Goal: Task Accomplishment & Management: Complete application form

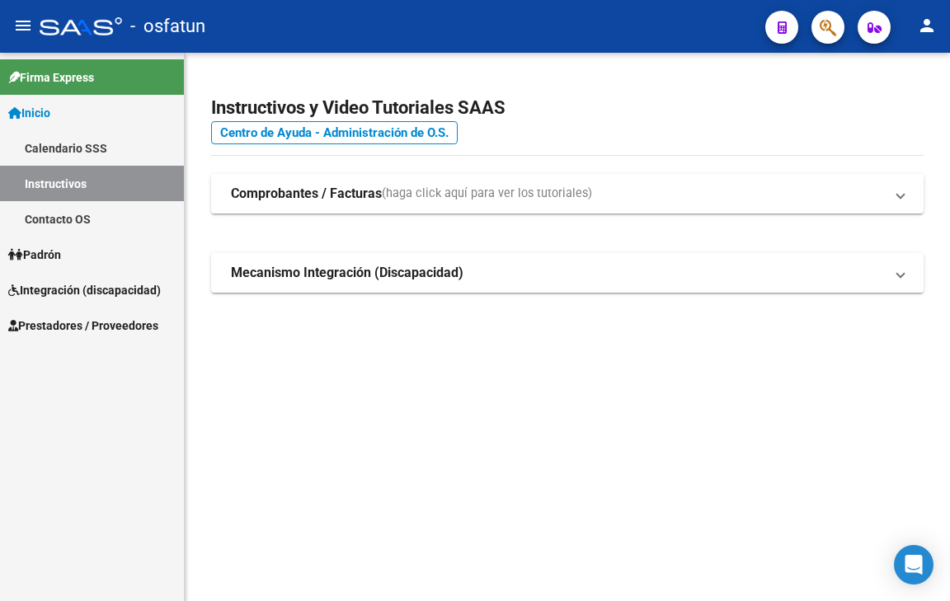
click at [86, 318] on span "Prestadores / Proveedores" at bounding box center [83, 326] width 150 height 18
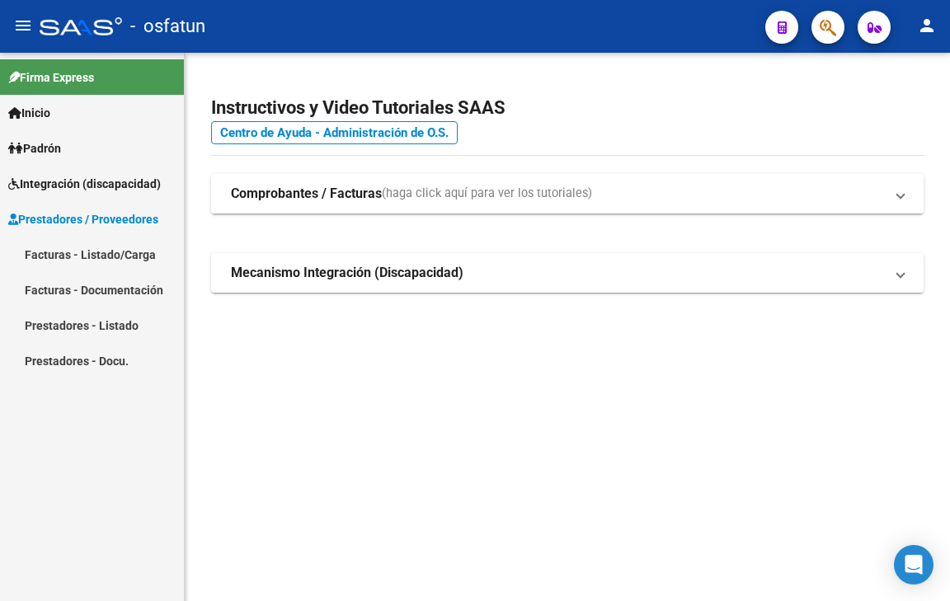
click at [296, 191] on strong "Comprobantes / Facturas" at bounding box center [306, 194] width 151 height 18
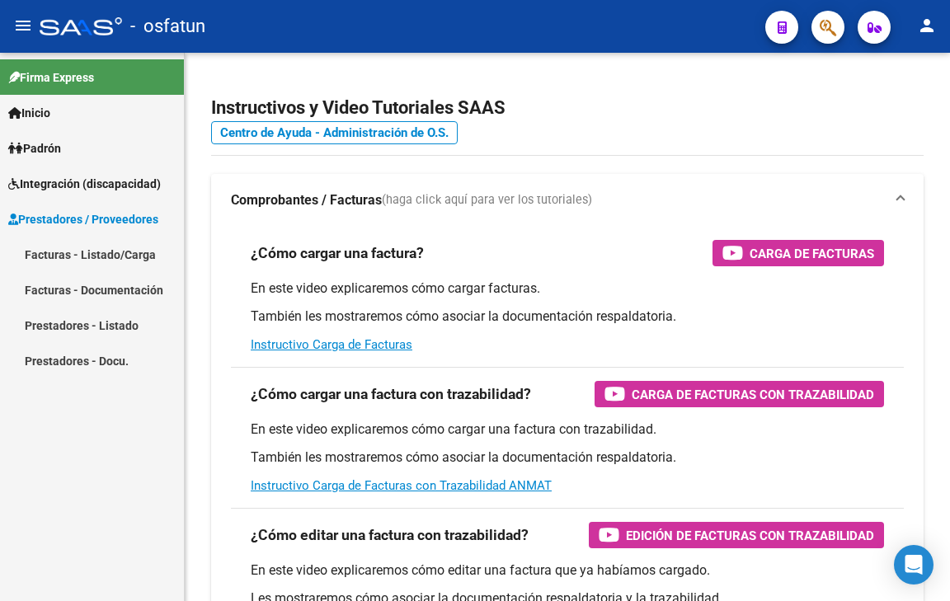
click at [123, 256] on link "Facturas - Listado/Carga" at bounding box center [92, 254] width 184 height 35
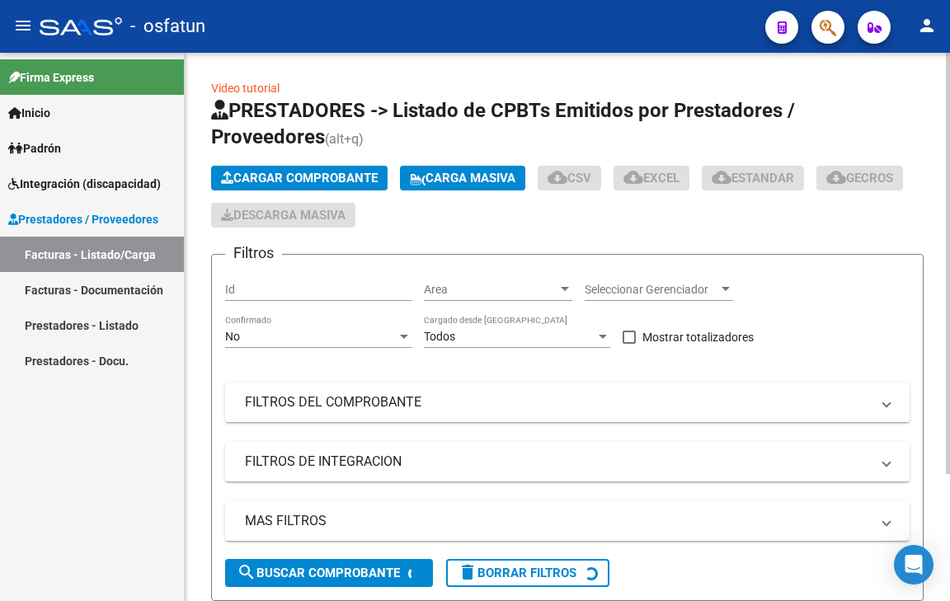
click at [310, 186] on button "Cargar Comprobante" at bounding box center [299, 178] width 176 height 25
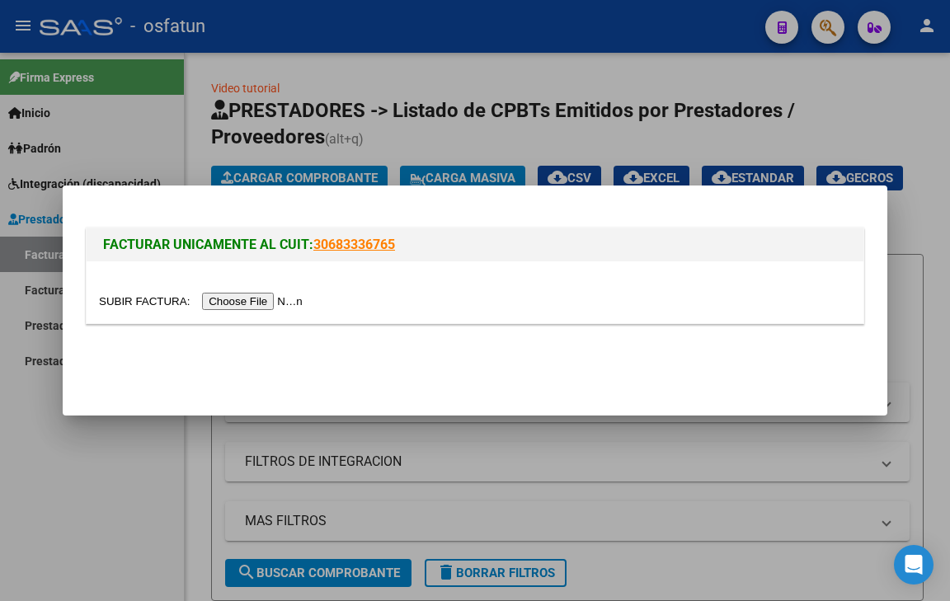
click at [282, 298] on input "file" at bounding box center [203, 301] width 209 height 17
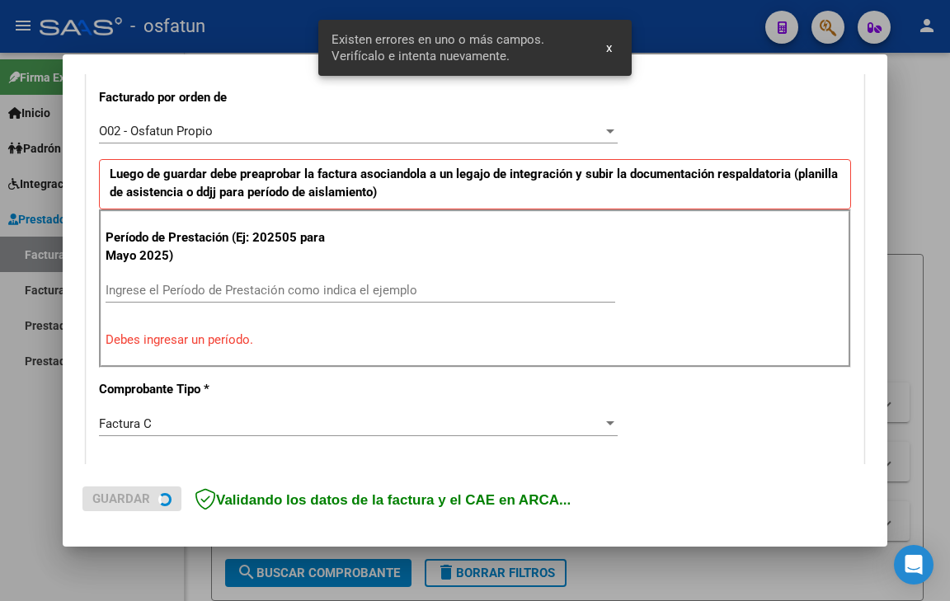
scroll to position [462, 0]
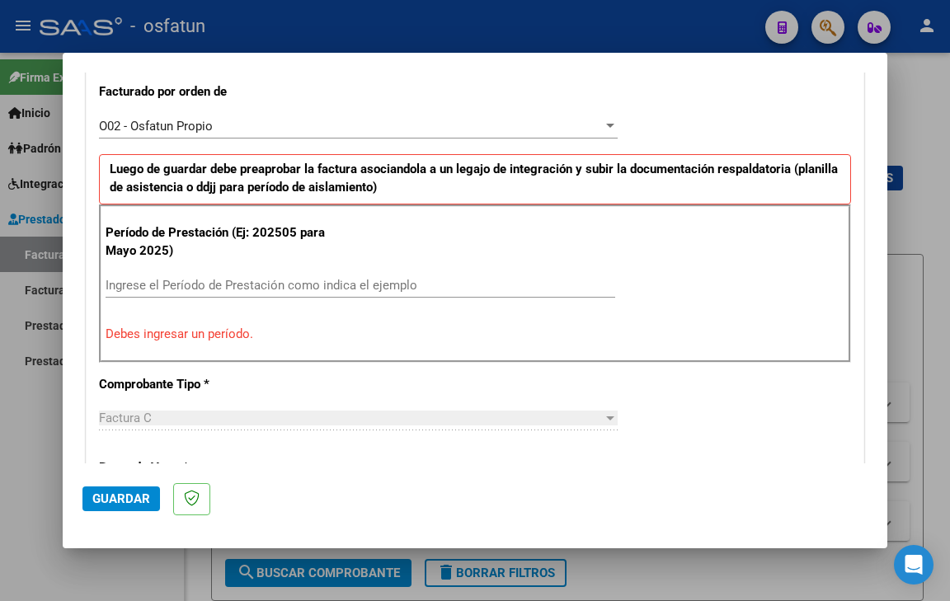
drag, startPoint x: 312, startPoint y: 298, endPoint x: 310, endPoint y: 288, distance: 10.2
click at [310, 297] on div "Ingrese el Período de Prestación como indica el ejemplo" at bounding box center [360, 293] width 509 height 40
click at [310, 286] on input "Ingrese el Período de Prestación como indica el ejemplo" at bounding box center [360, 285] width 509 height 15
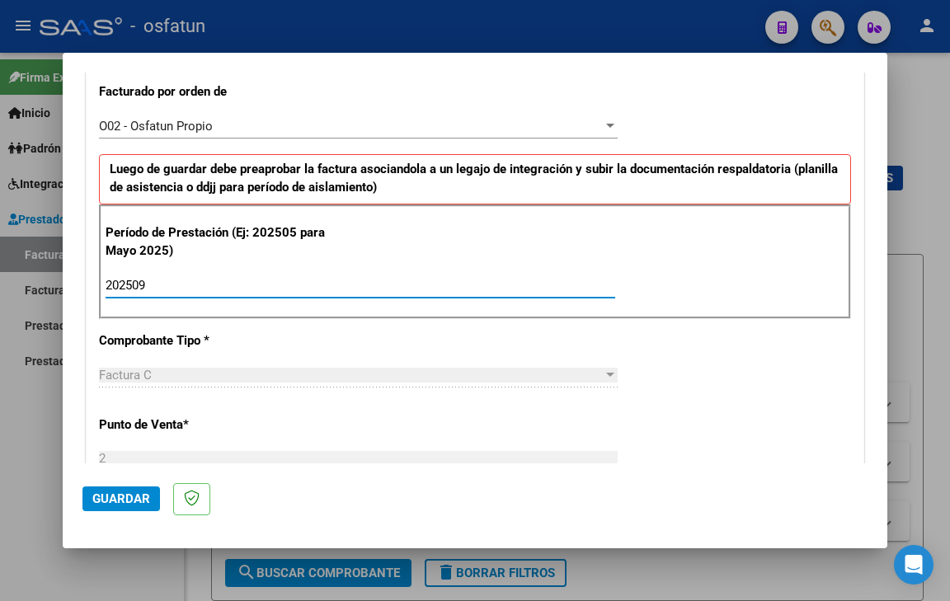
type input "202509"
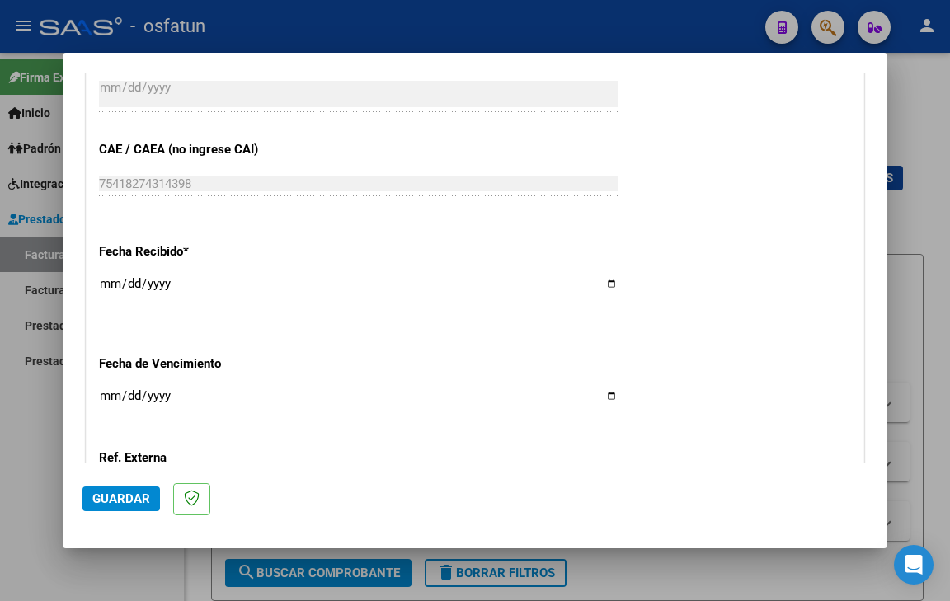
scroll to position [1122, 0]
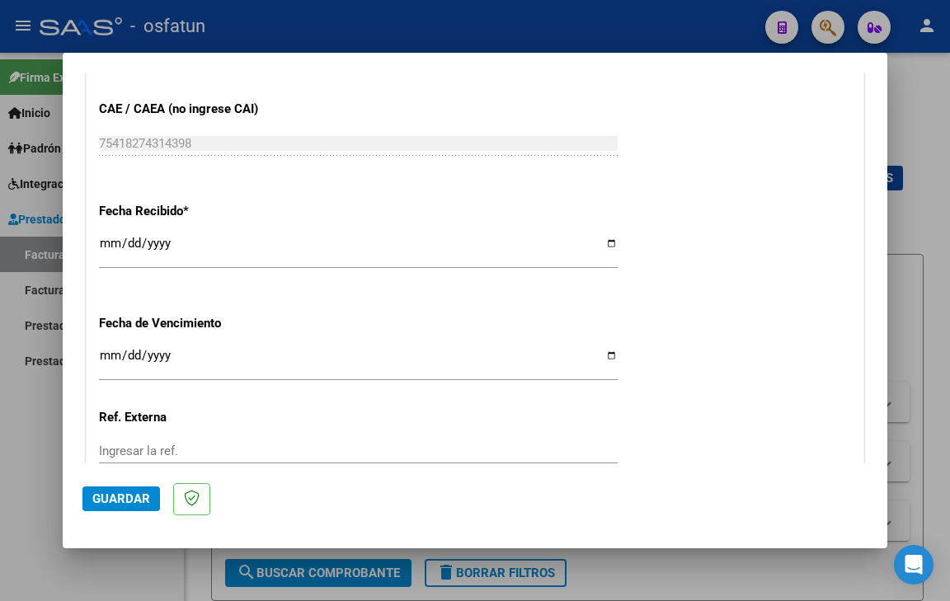
click at [110, 359] on input "Ingresar la fecha" at bounding box center [358, 362] width 519 height 26
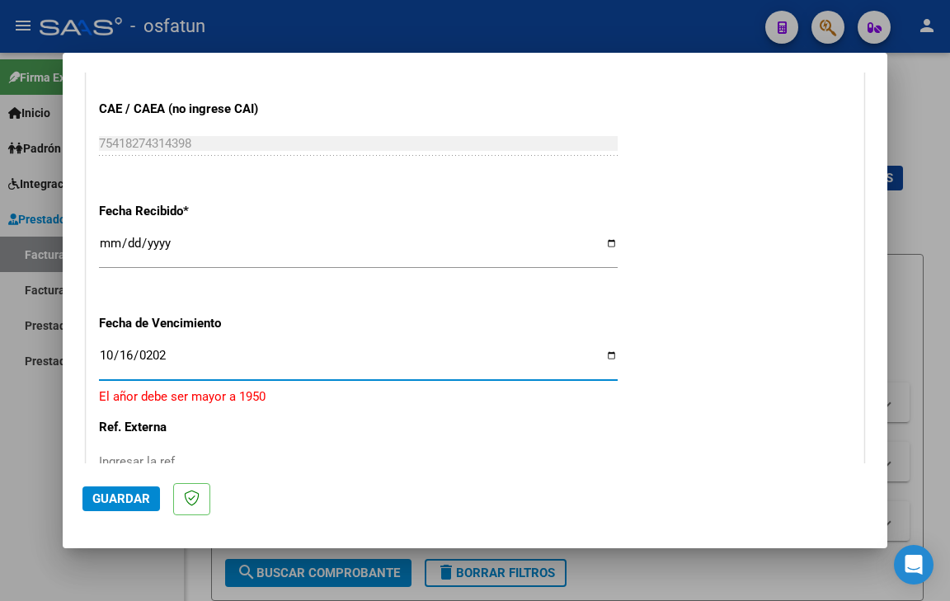
type input "[DATE]"
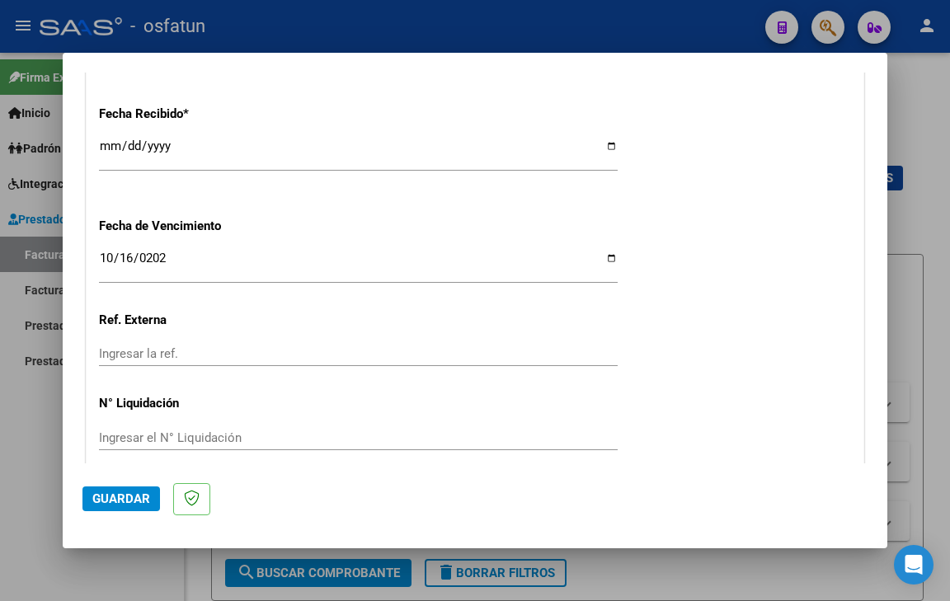
scroll to position [1288, 0]
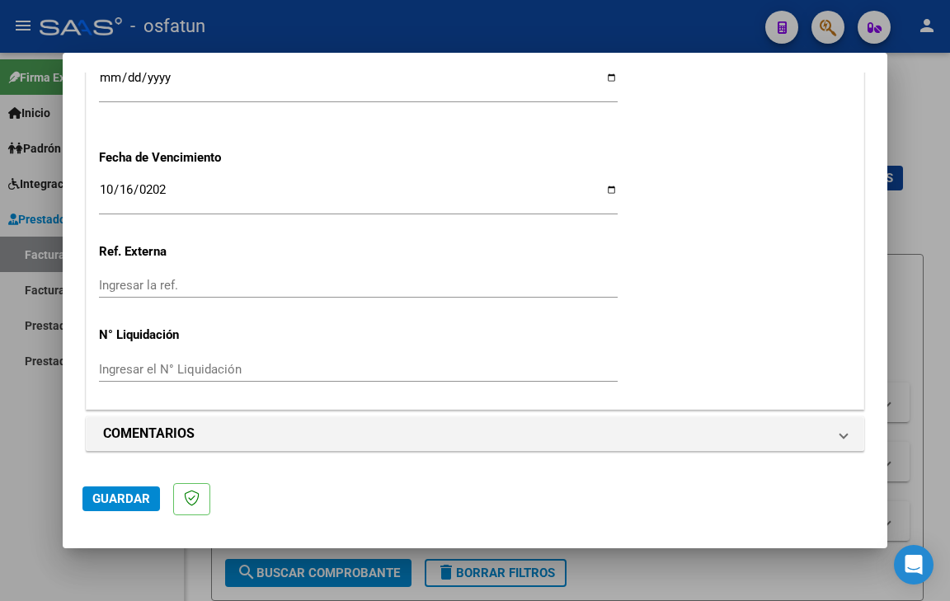
click at [149, 500] on button "Guardar" at bounding box center [120, 498] width 77 height 25
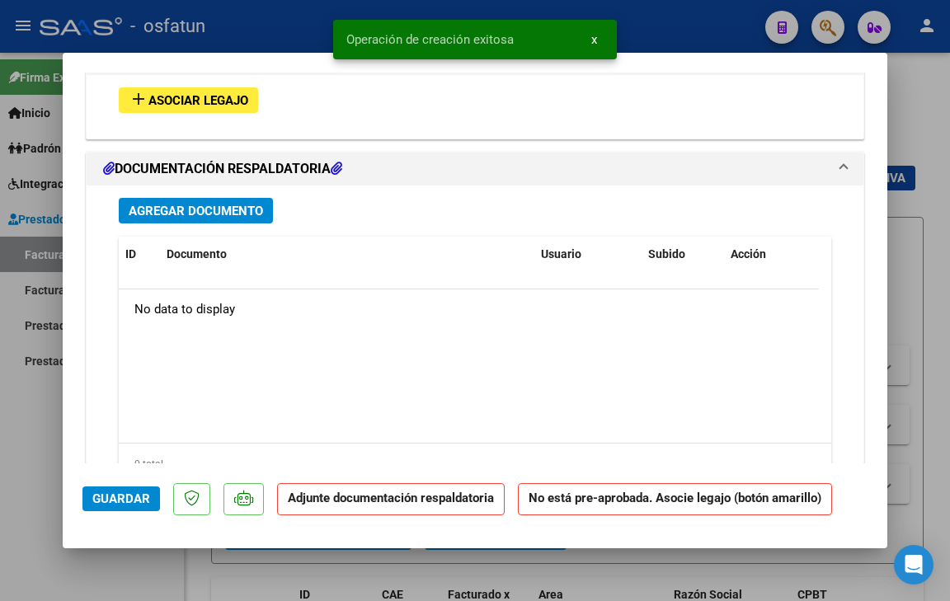
scroll to position [1764, 0]
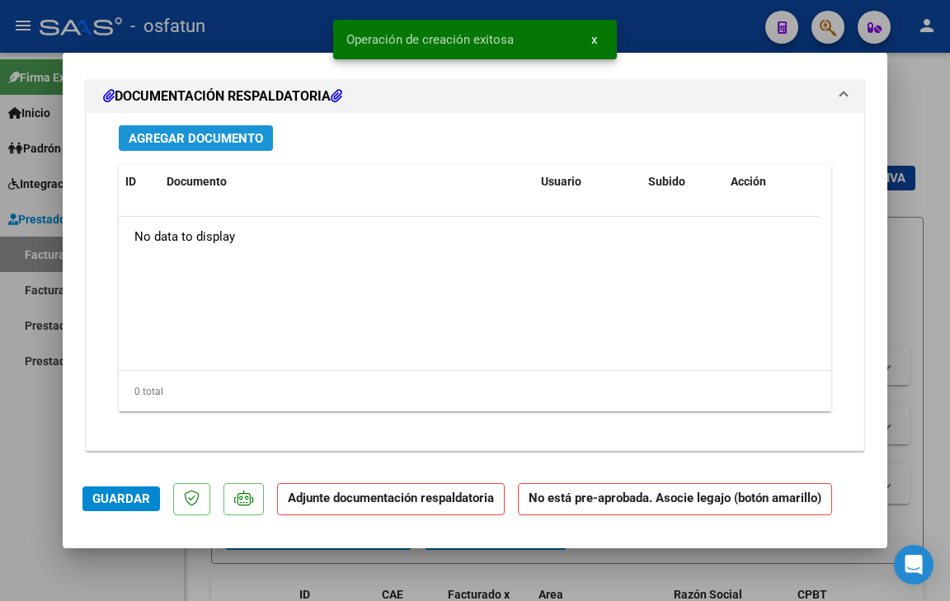
click at [187, 144] on span "Agregar Documento" at bounding box center [196, 138] width 134 height 15
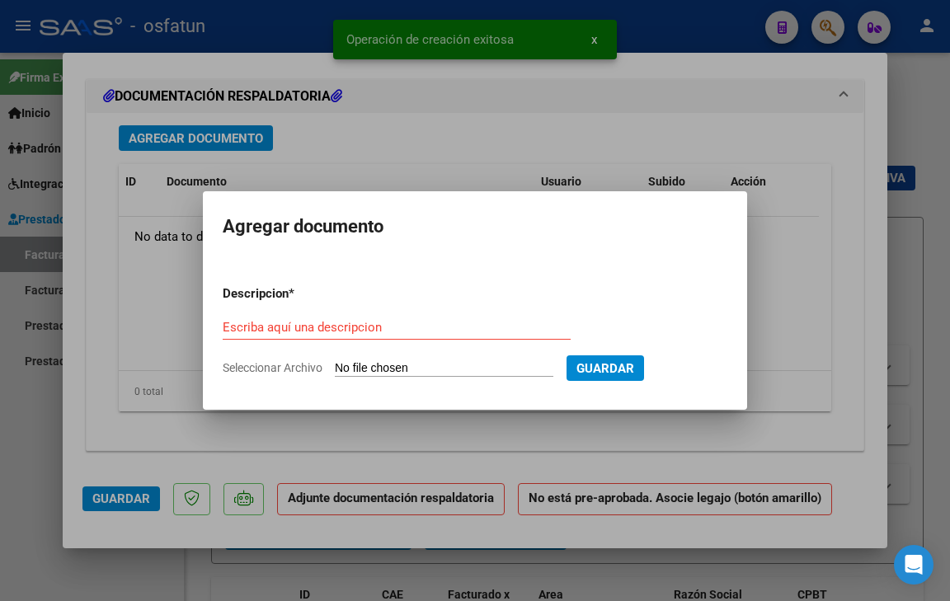
click at [282, 365] on span "Seleccionar Archivo" at bounding box center [273, 367] width 100 height 13
click at [335, 365] on input "Seleccionar Archivo" at bounding box center [444, 369] width 218 height 16
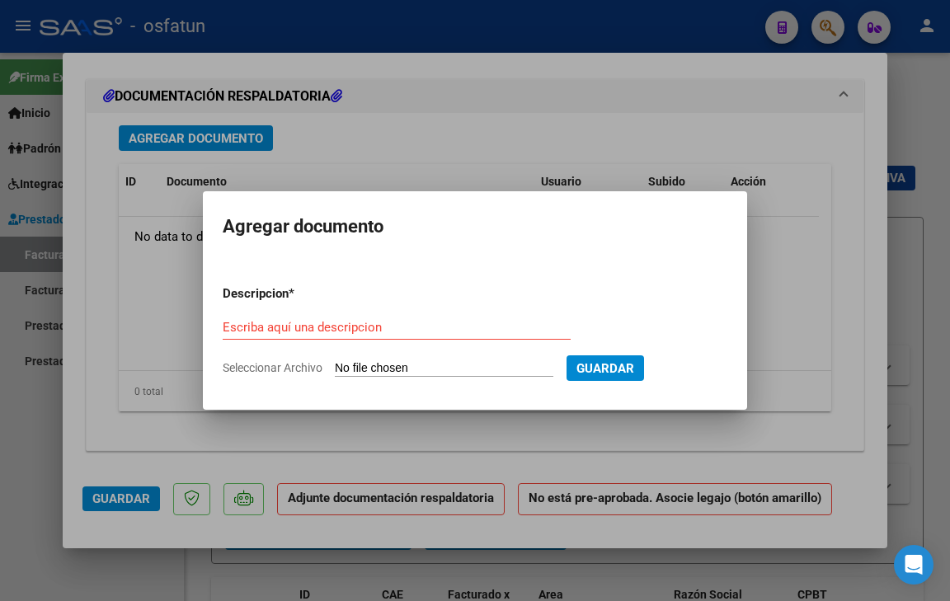
type input "C:\fakepath\PLANILLA [PERSON_NAME]-SEPTIEMBRE 25-01.jpg"
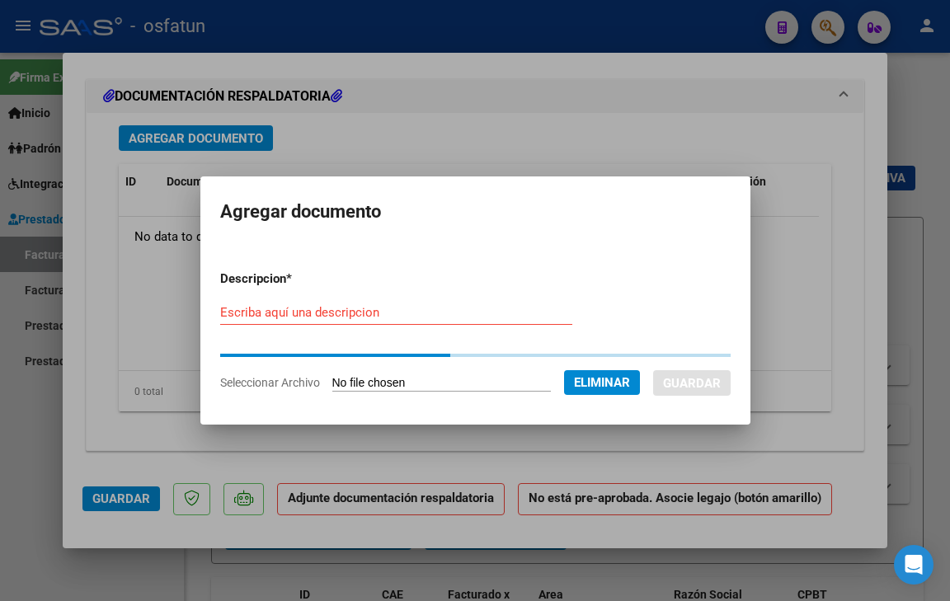
click at [305, 312] on input "Escriba aquí una descripcion" at bounding box center [396, 312] width 352 height 15
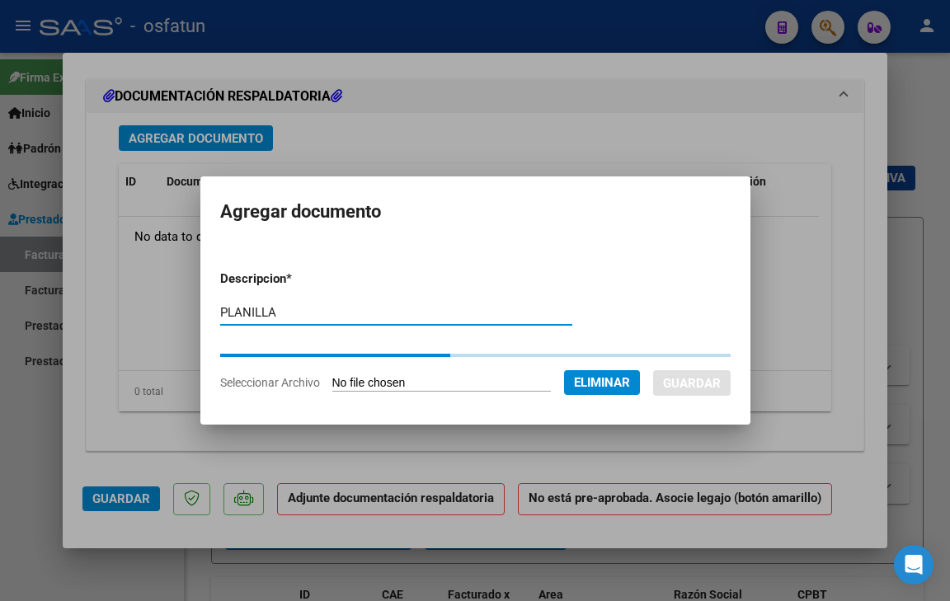
type input "PLANILLA"
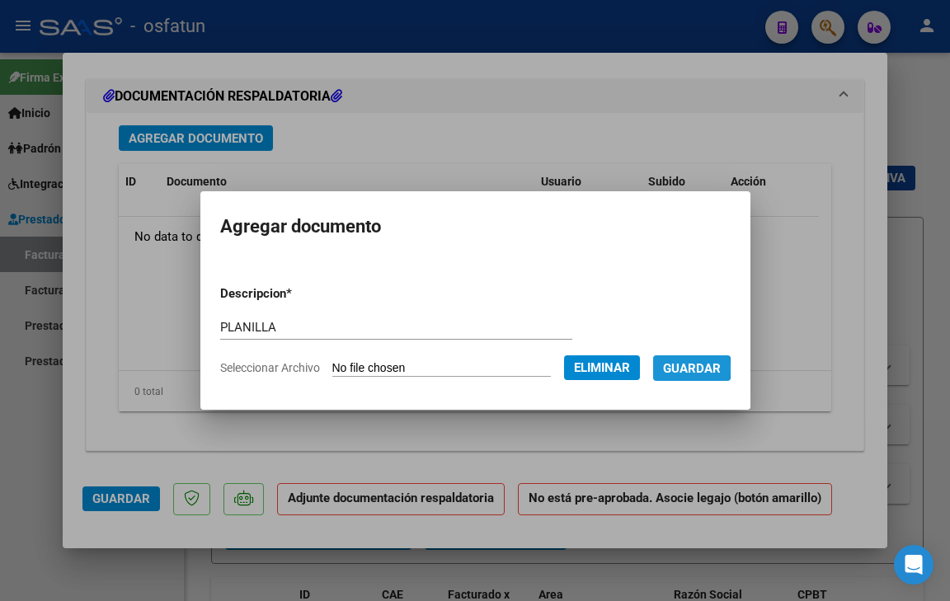
click at [695, 369] on span "Guardar" at bounding box center [692, 368] width 58 height 15
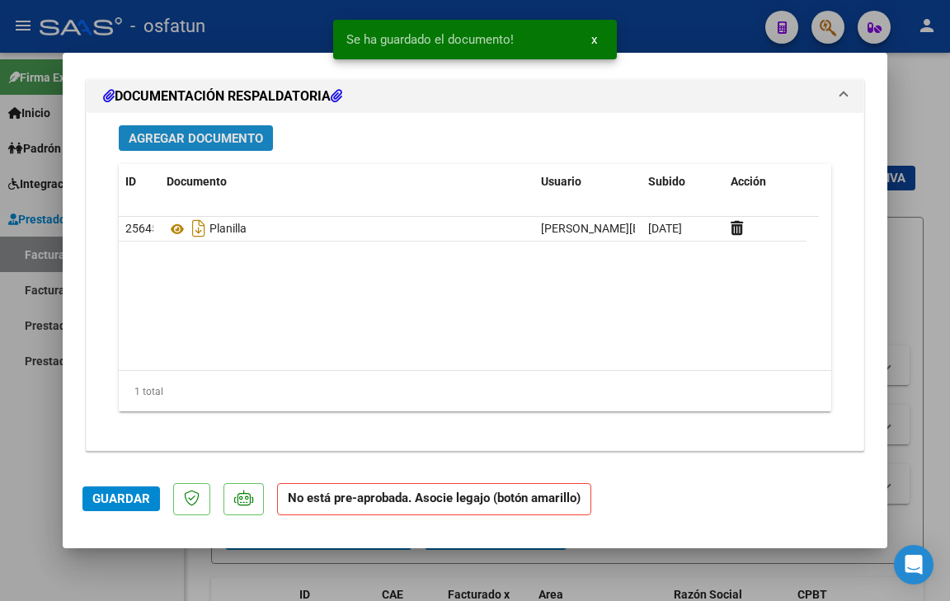
click at [234, 139] on span "Agregar Documento" at bounding box center [196, 138] width 134 height 15
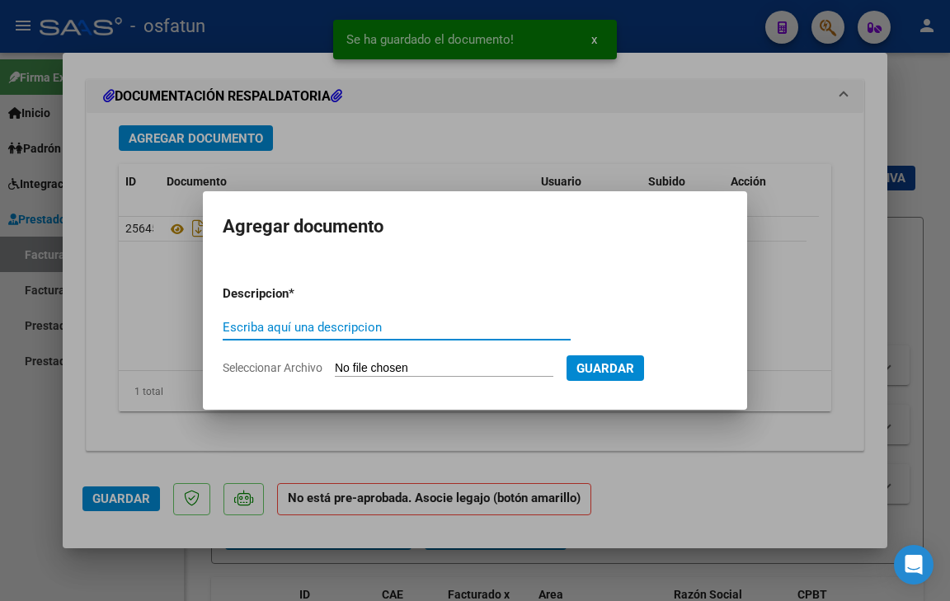
click at [265, 365] on span "Seleccionar Archivo" at bounding box center [273, 367] width 100 height 13
click at [335, 365] on input "Seleccionar Archivo" at bounding box center [444, 369] width 218 height 16
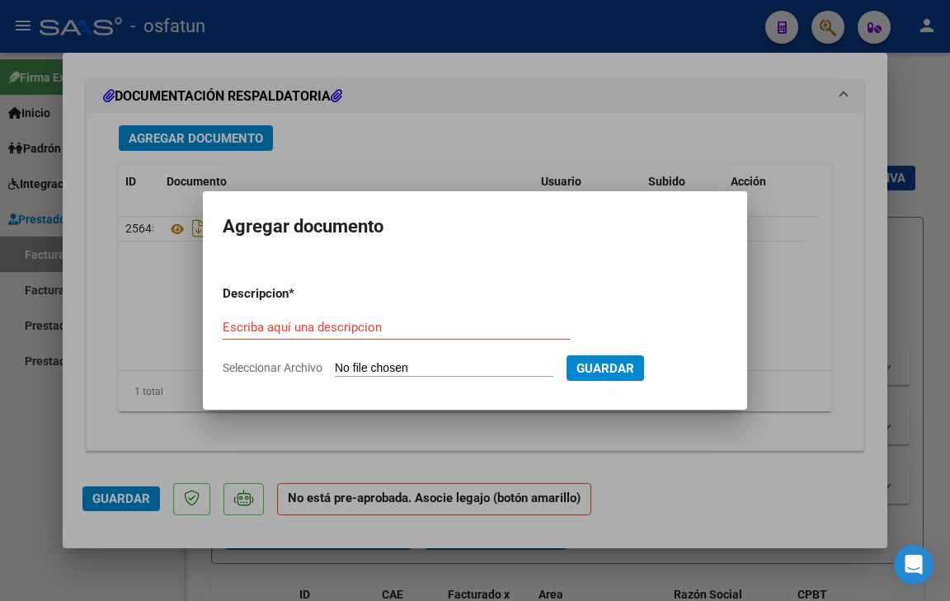
type input "C:\fakepath\osfatun autorizacion.pdf"
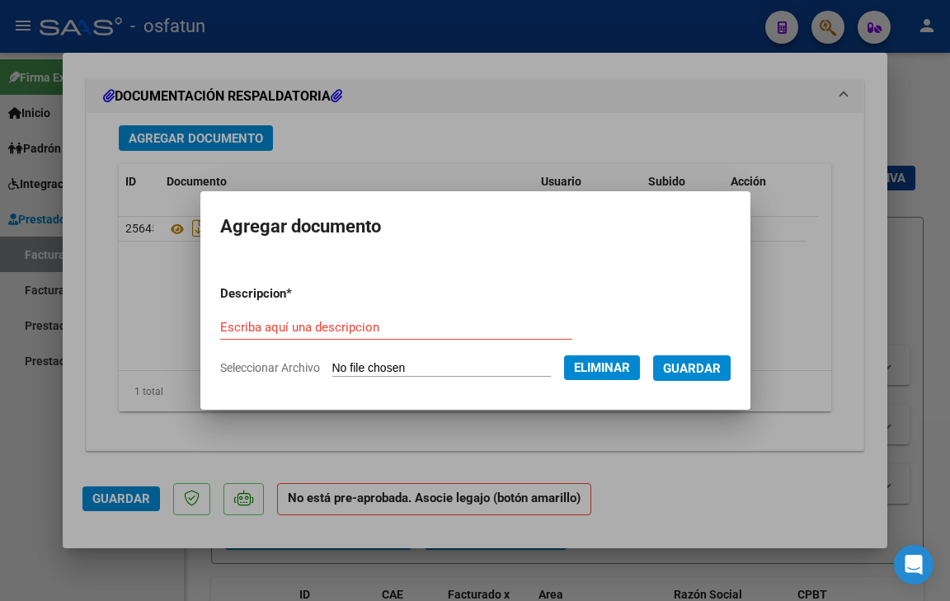
click at [362, 316] on div "Escriba aquí una descripcion" at bounding box center [396, 327] width 352 height 25
type input "presupuesto autorizado"
click at [721, 369] on span "Guardar" at bounding box center [692, 368] width 58 height 15
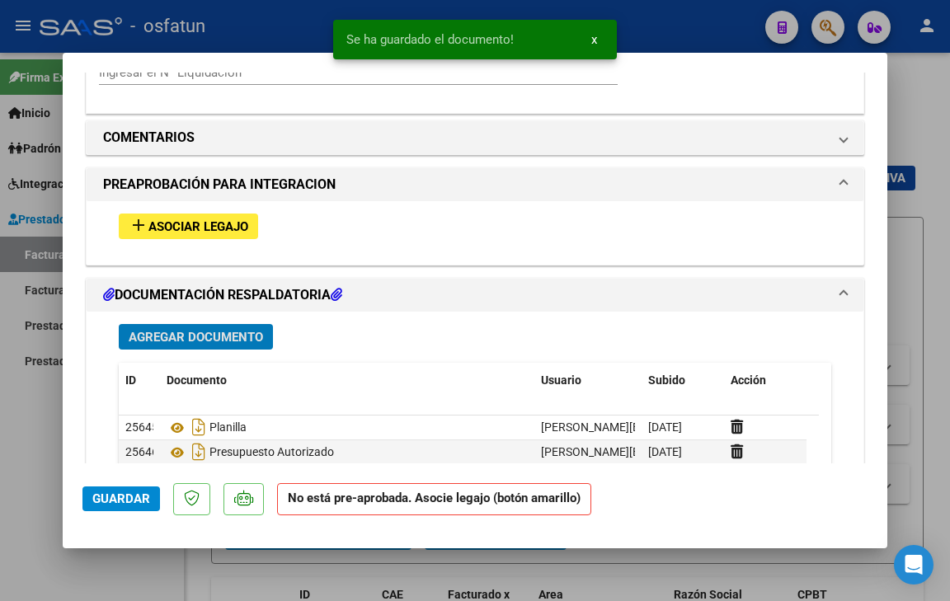
scroll to position [1517, 0]
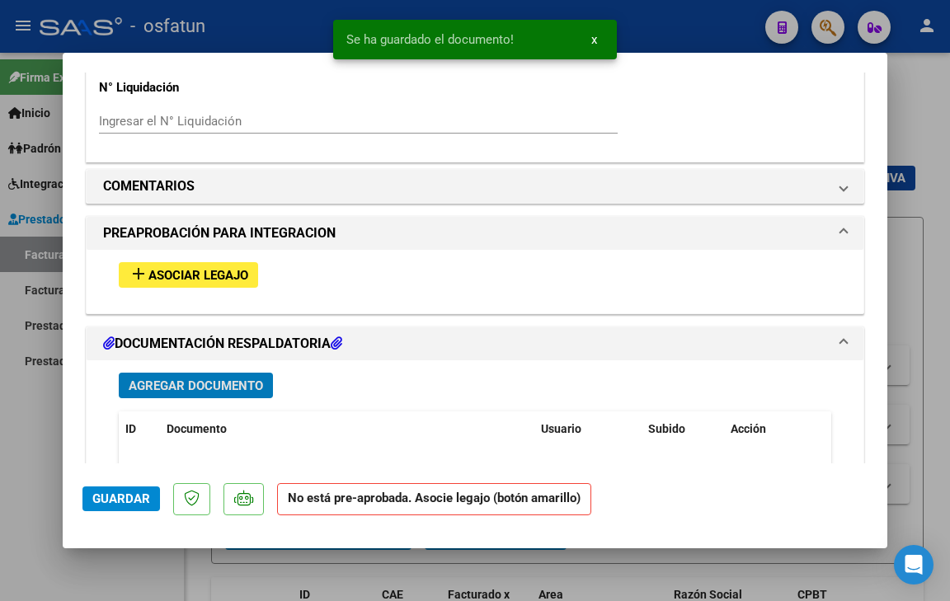
click at [186, 268] on span "Asociar Legajo" at bounding box center [198, 275] width 100 height 15
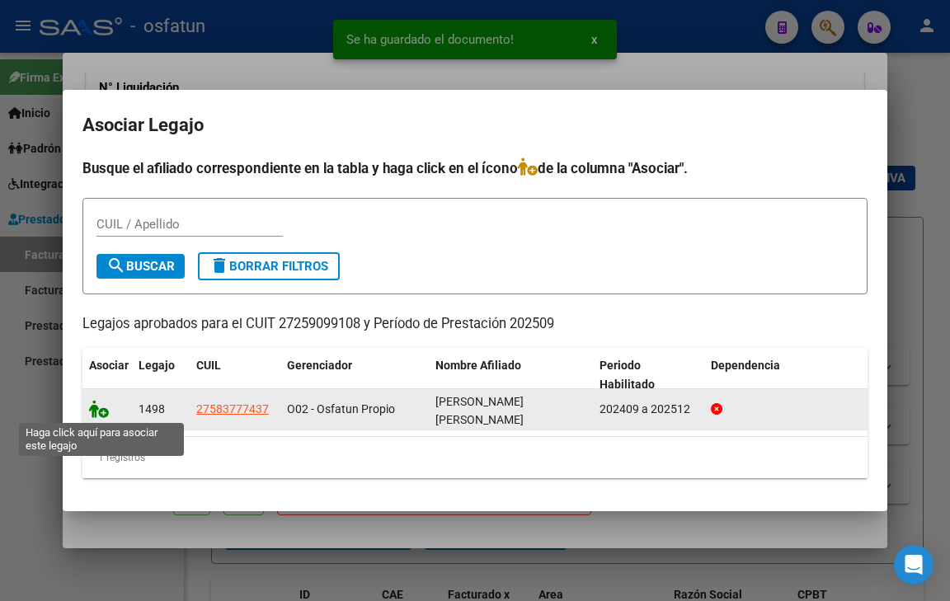
click at [99, 409] on icon at bounding box center [99, 409] width 20 height 18
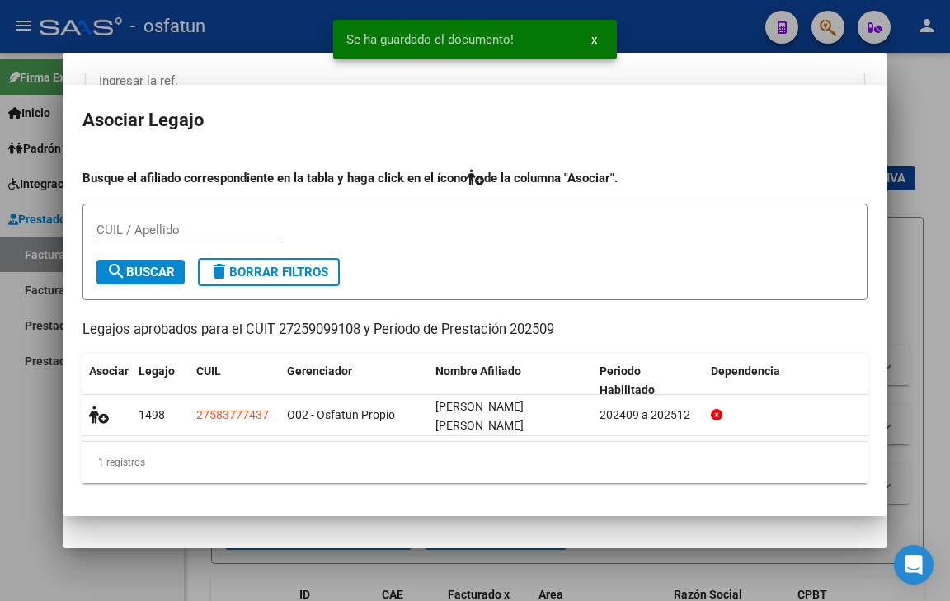
scroll to position [1561, 0]
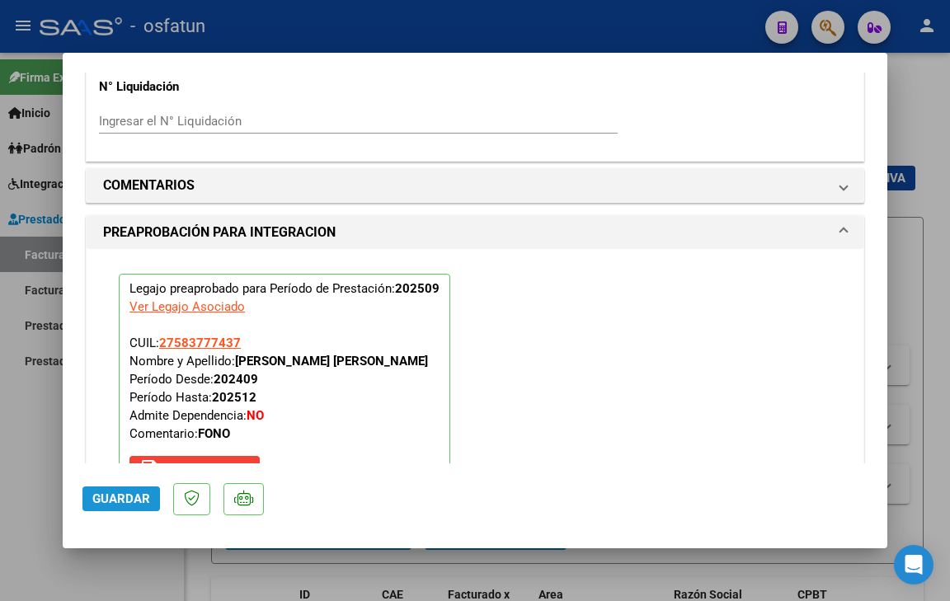
click at [141, 492] on span "Guardar" at bounding box center [121, 498] width 58 height 15
click at [124, 499] on span "Guardar" at bounding box center [121, 498] width 58 height 15
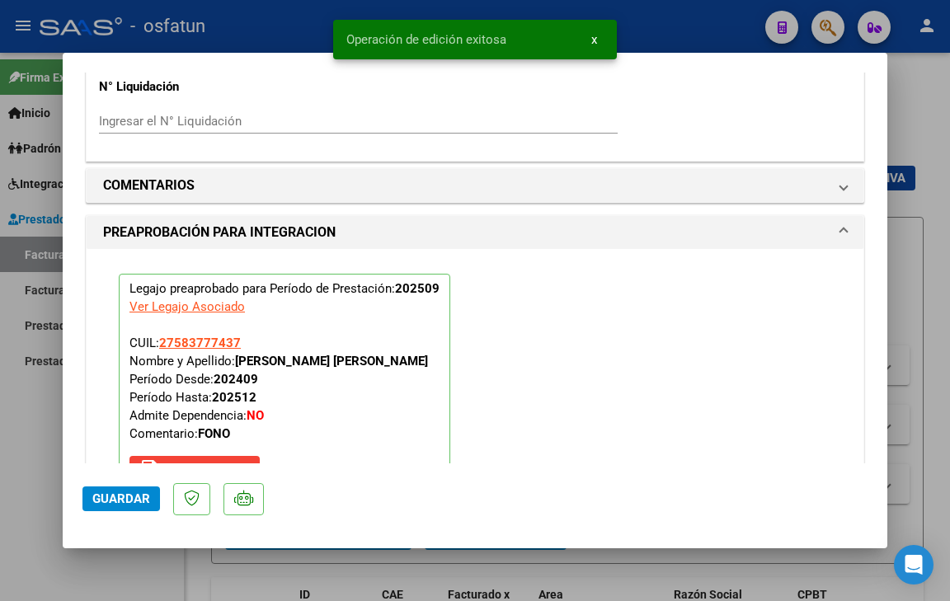
drag, startPoint x: 18, startPoint y: 473, endPoint x: 67, endPoint y: 365, distance: 118.4
click at [17, 473] on div at bounding box center [475, 300] width 950 height 601
type input "$ 0,00"
